Goal: Task Accomplishment & Management: Use online tool/utility

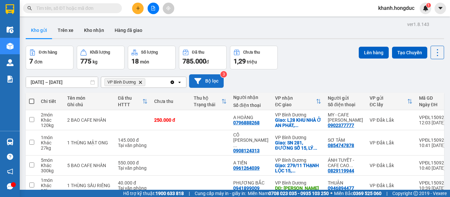
click at [217, 79] on button "Bộ lọc" at bounding box center [206, 80] width 35 height 13
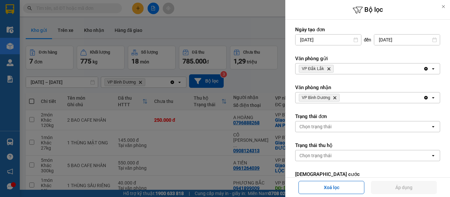
click at [333, 97] on icon "Delete" at bounding box center [334, 98] width 4 height 4
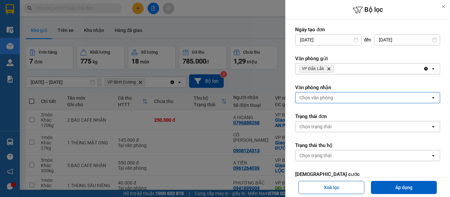
click at [333, 97] on div "Chọn văn phòng" at bounding box center [362, 97] width 135 height 11
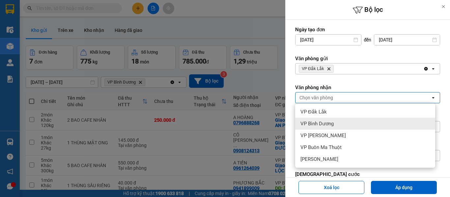
click at [321, 126] on span "VP Bình Dương" at bounding box center [316, 123] width 33 height 7
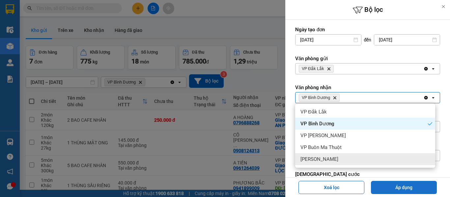
click at [392, 188] on button "Áp dụng" at bounding box center [404, 187] width 66 height 13
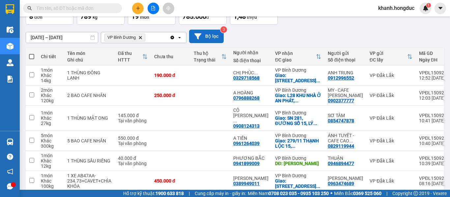
scroll to position [33, 0]
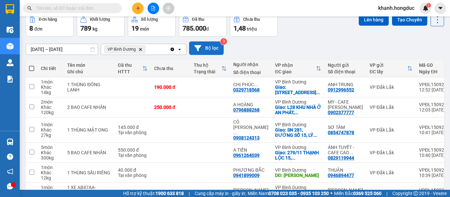
click at [208, 46] on button "Bộ lọc" at bounding box center [206, 47] width 35 height 13
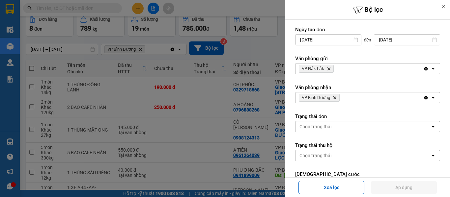
click at [334, 99] on icon "VP Bình Dương, close by backspace" at bounding box center [334, 97] width 3 height 3
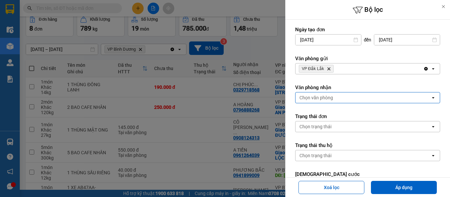
click at [334, 99] on div "Chọn văn phòng" at bounding box center [362, 97] width 135 height 11
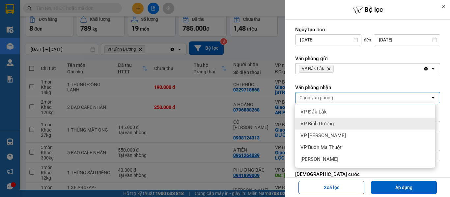
click at [333, 122] on span "VP Bình Dương" at bounding box center [316, 123] width 33 height 7
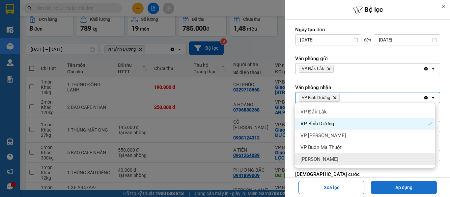
click at [399, 185] on button "Áp dụng" at bounding box center [404, 187] width 66 height 13
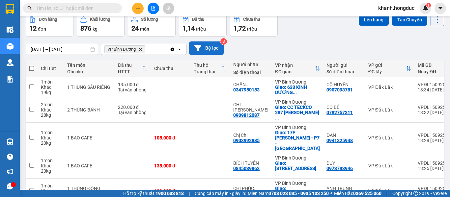
click at [210, 44] on button "Bộ lọc" at bounding box center [206, 47] width 35 height 13
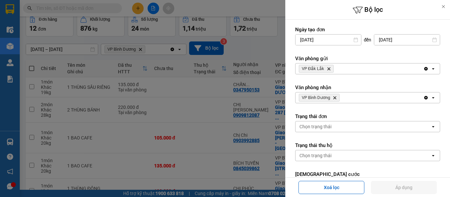
click at [335, 96] on icon "Delete" at bounding box center [334, 98] width 4 height 4
click at [335, 96] on div "VP [PERSON_NAME]" at bounding box center [359, 97] width 128 height 11
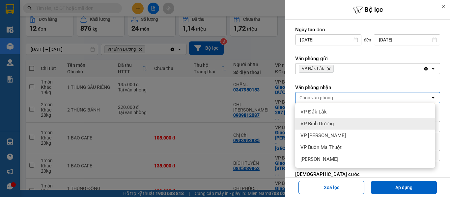
click at [326, 124] on span "VP Bình Dương" at bounding box center [316, 123] width 33 height 7
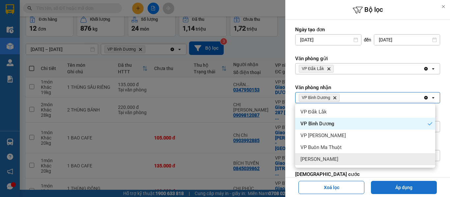
click at [389, 183] on button "Áp dụng" at bounding box center [404, 187] width 66 height 13
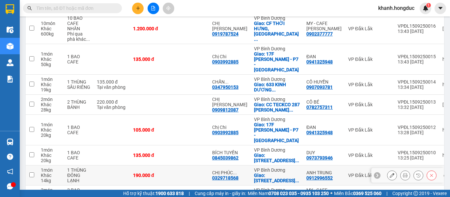
scroll to position [161, 0]
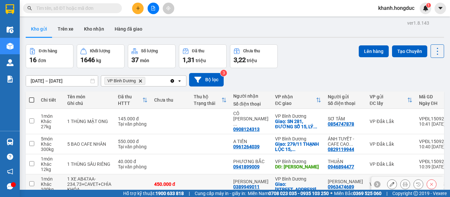
scroll to position [0, 0]
